Goal: Task Accomplishment & Management: Use online tool/utility

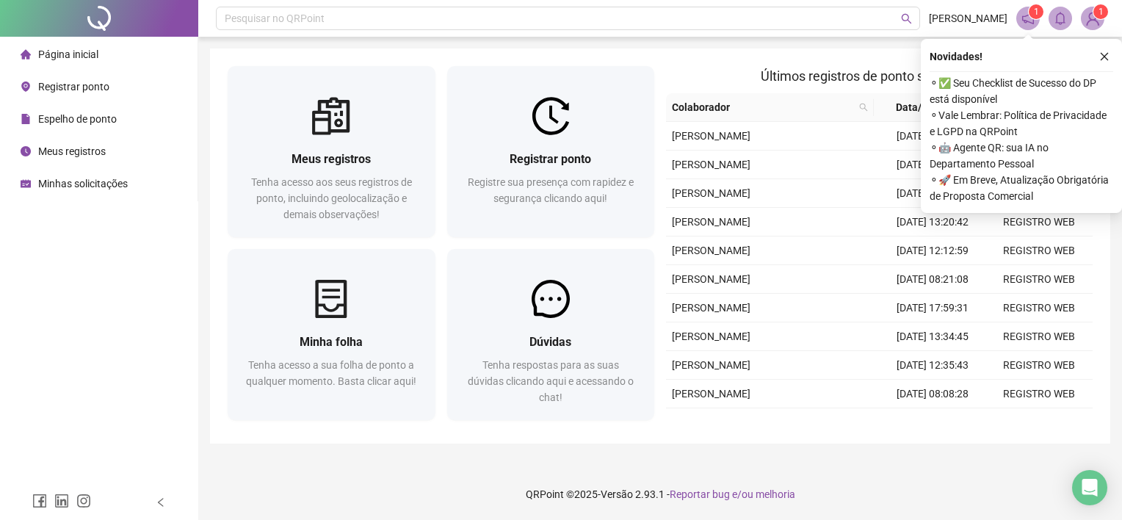
click at [84, 90] on span "Registrar ponto" at bounding box center [73, 87] width 71 height 12
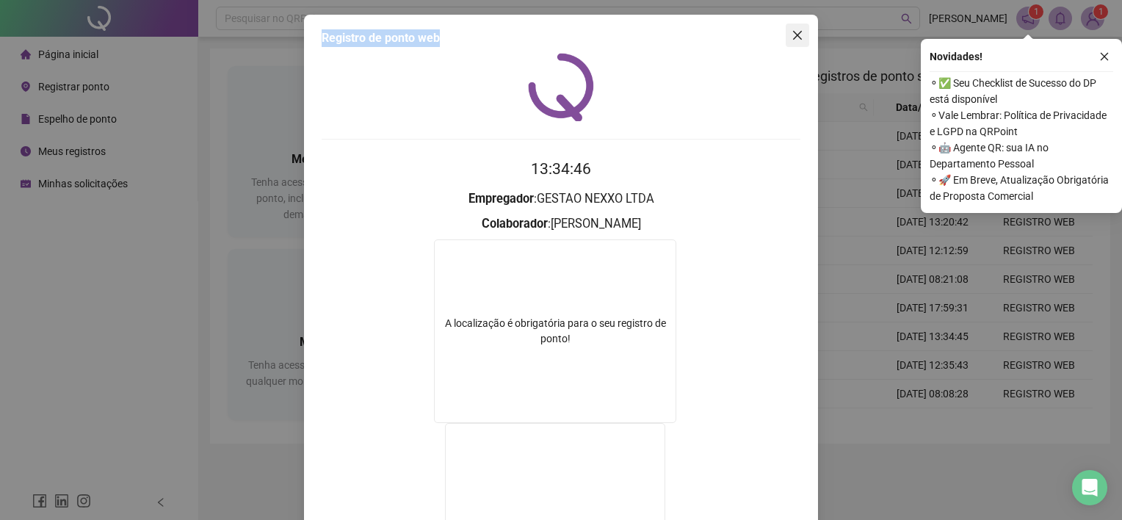
click at [779, 37] on div "Registro de ponto web 13:34:46 Empregador : GESTAO NEXXO LTDA Colaborador : [PE…" at bounding box center [561, 353] width 514 height 676
click at [785, 32] on span "Close" at bounding box center [796, 35] width 23 height 12
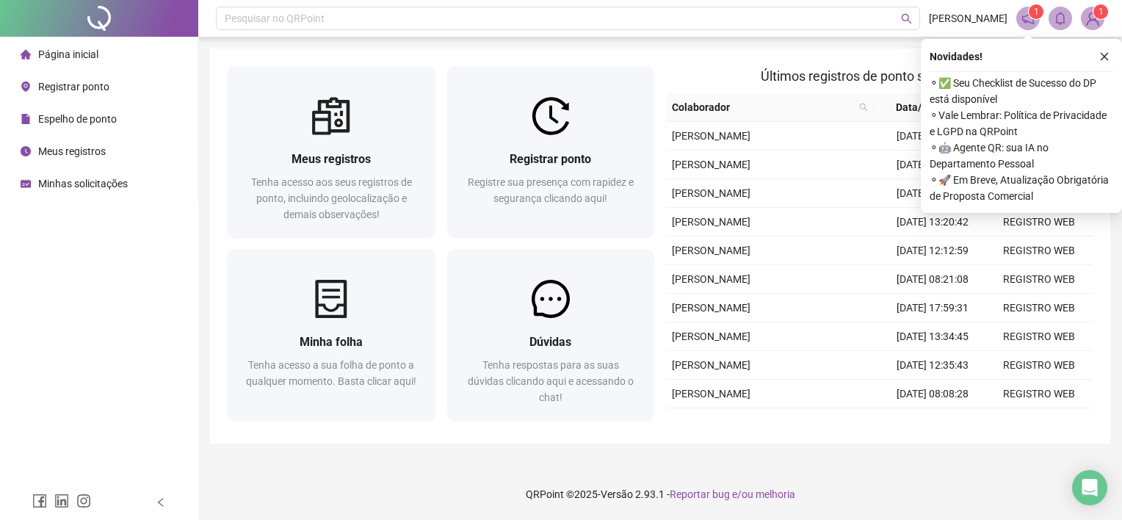
click at [59, 84] on span "Registrar ponto" at bounding box center [73, 87] width 71 height 12
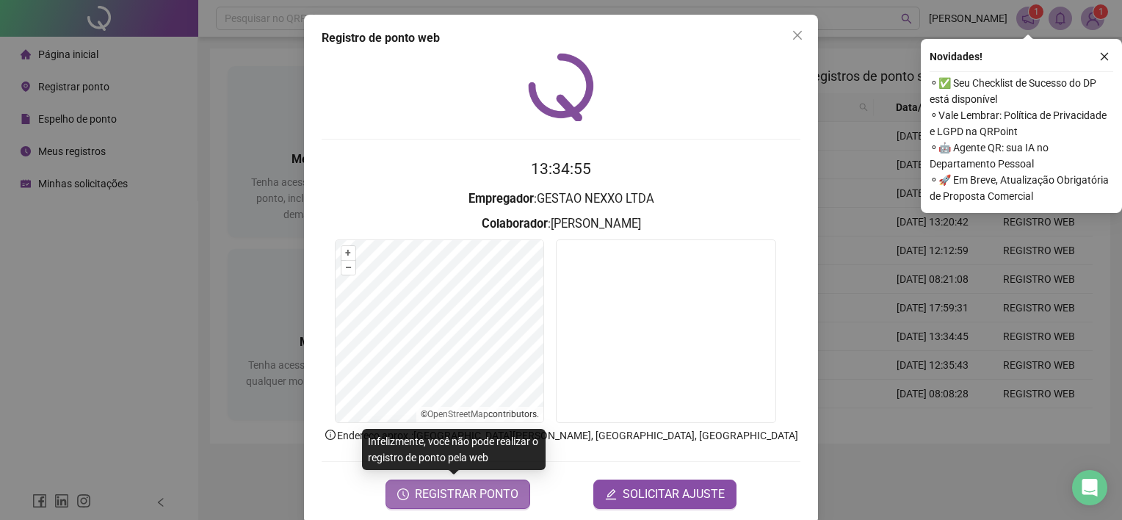
click at [443, 490] on span "REGISTRAR PONTO" at bounding box center [466, 494] width 103 height 18
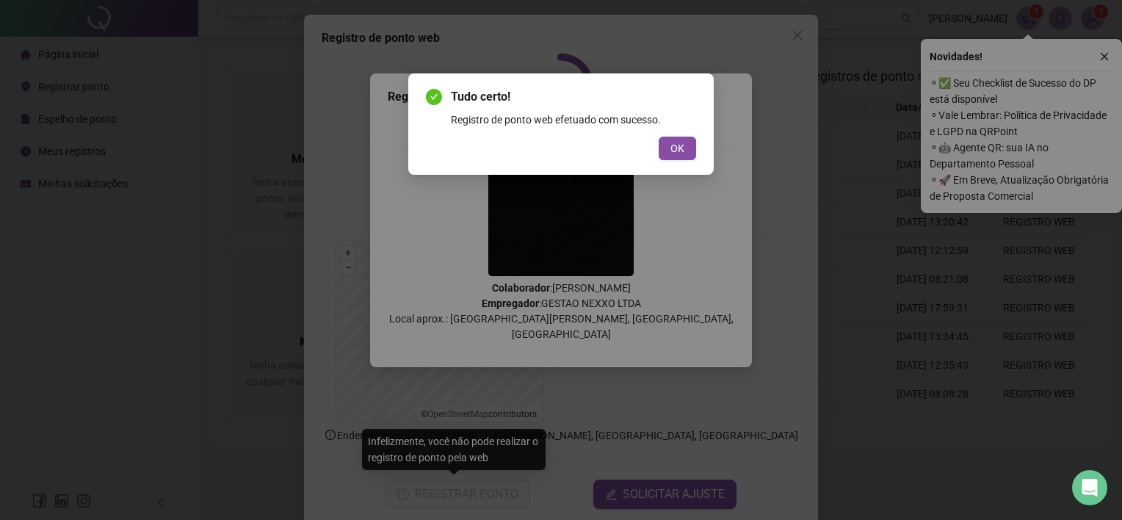
click at [658, 137] on button "OK" at bounding box center [676, 148] width 37 height 23
